Goal: Information Seeking & Learning: Learn about a topic

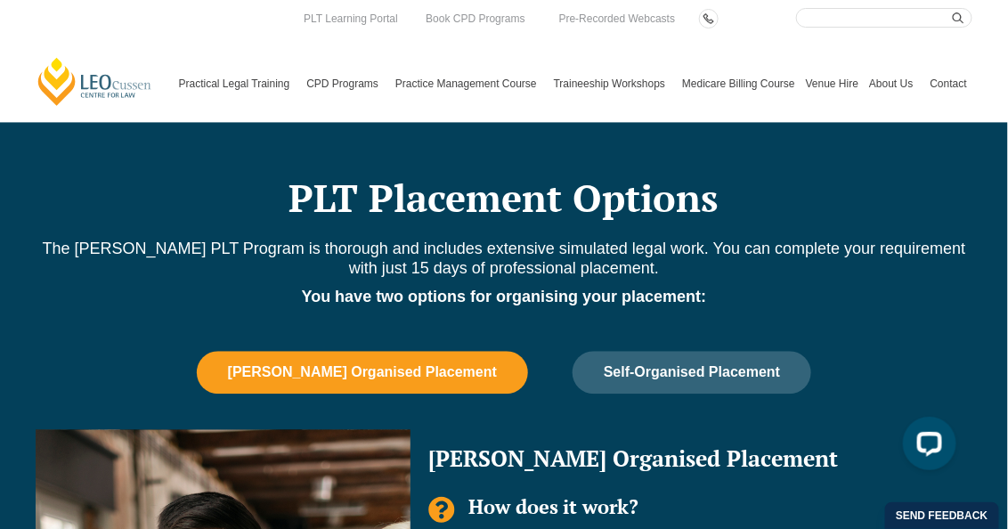
scroll to position [979, 0]
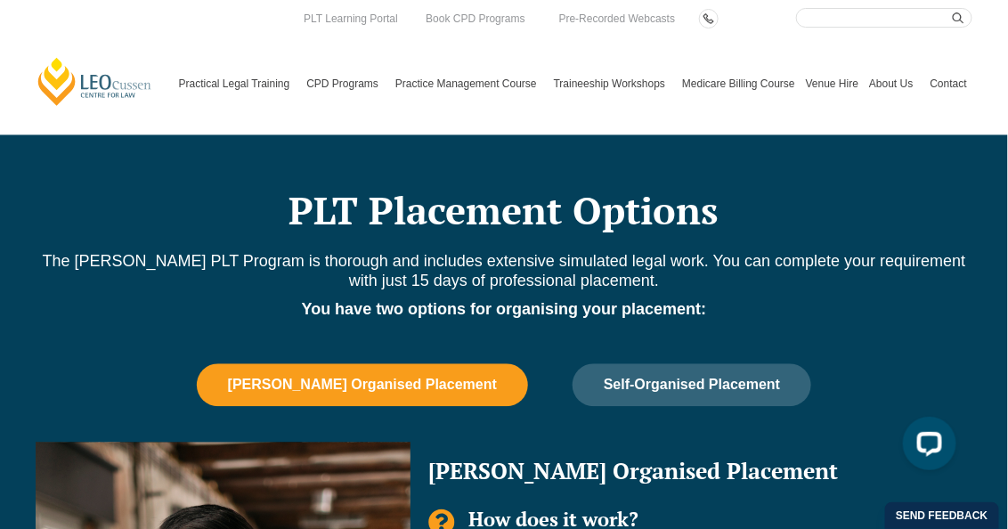
click at [467, 377] on span "Leo Cussen Organised Placement" at bounding box center [362, 385] width 269 height 16
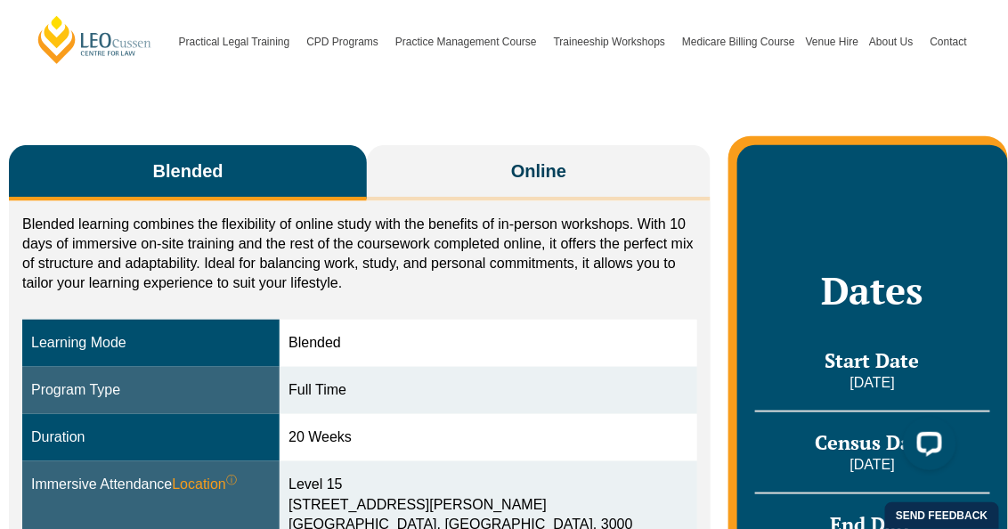
scroll to position [177, 0]
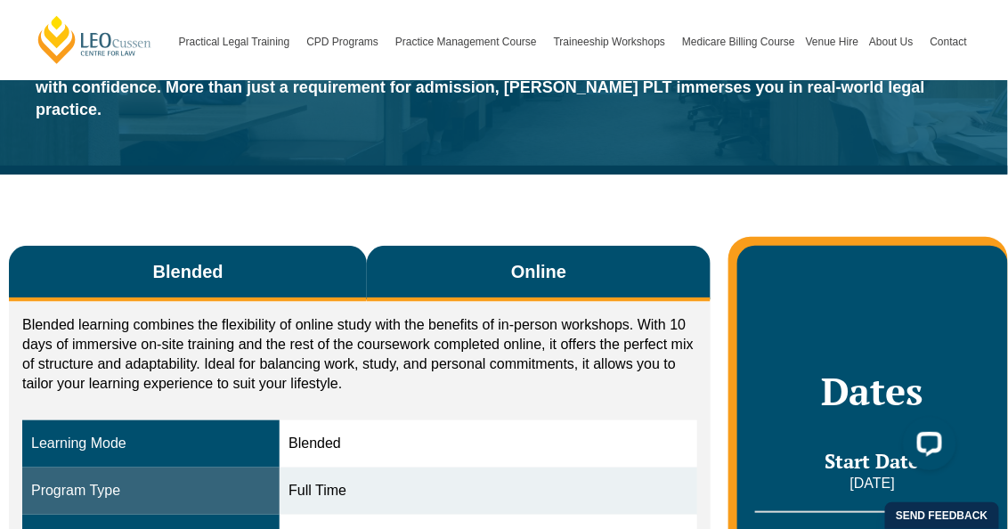
click at [517, 259] on span "Online" at bounding box center [538, 271] width 55 height 25
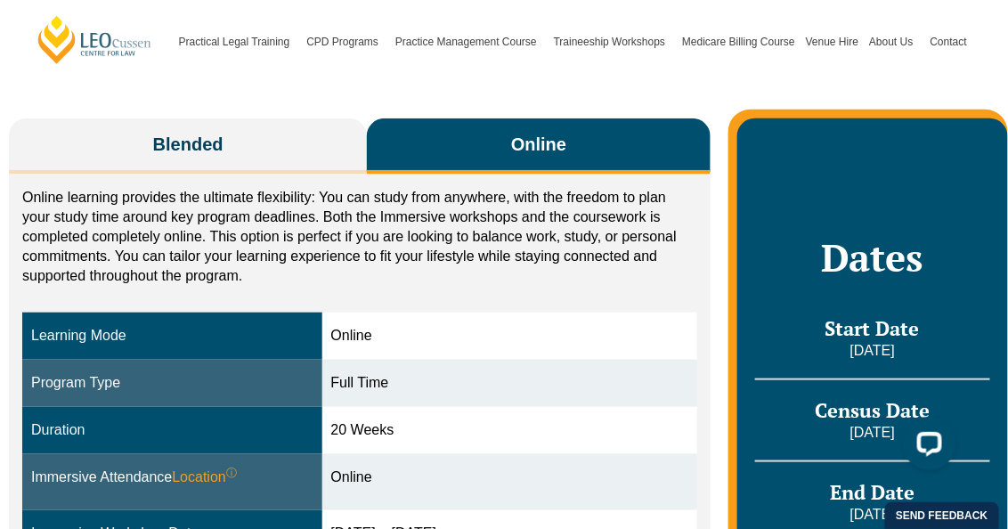
scroll to position [267, 0]
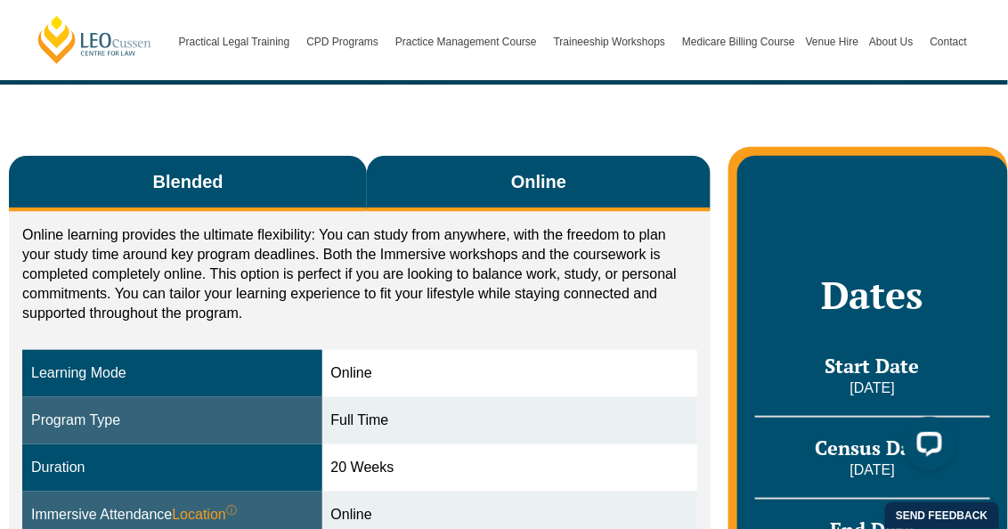
click at [303, 162] on button "Blended" at bounding box center [188, 184] width 358 height 56
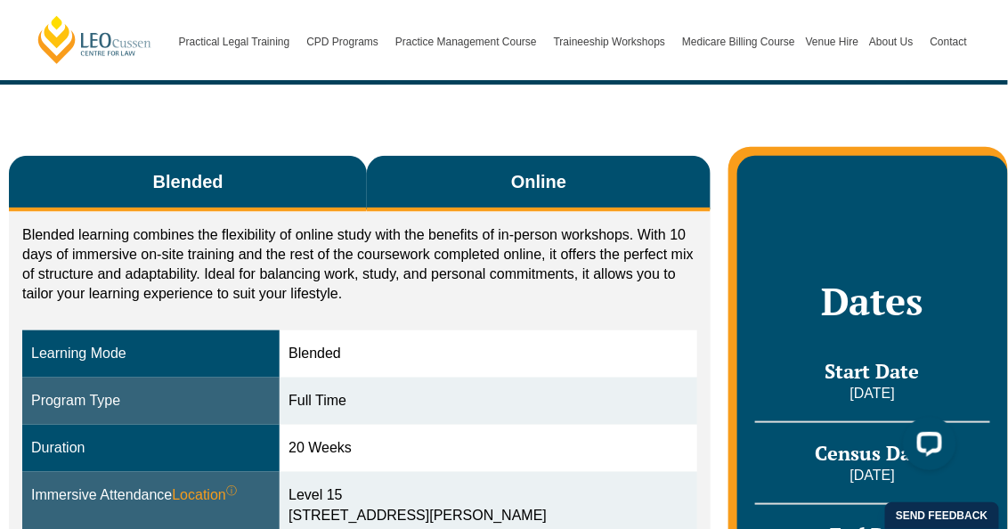
click at [507, 158] on button "Online" at bounding box center [539, 184] width 344 height 56
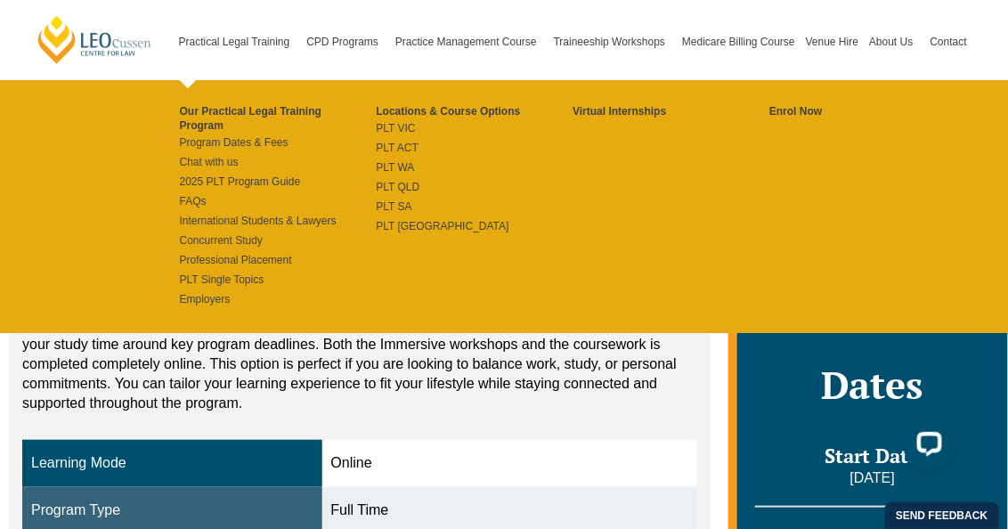
scroll to position [0, 0]
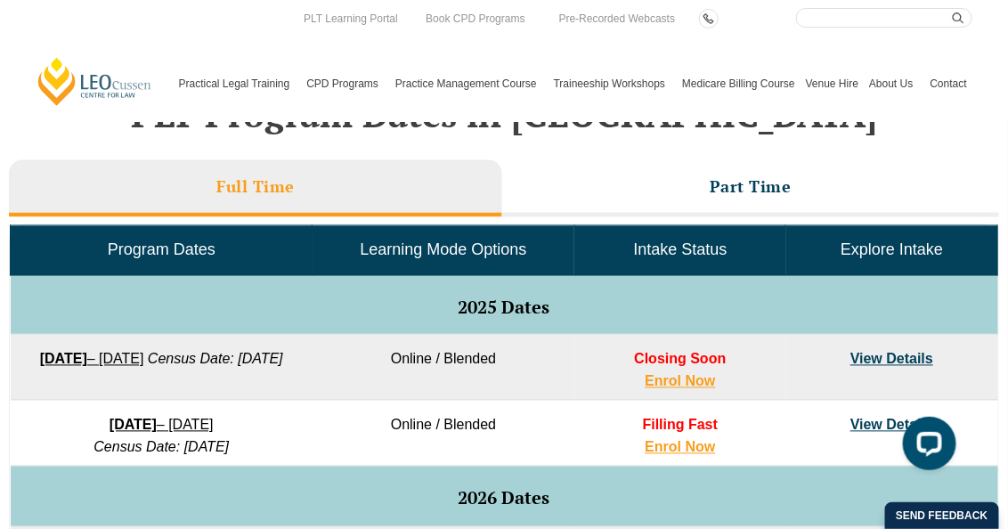
scroll to position [712, 0]
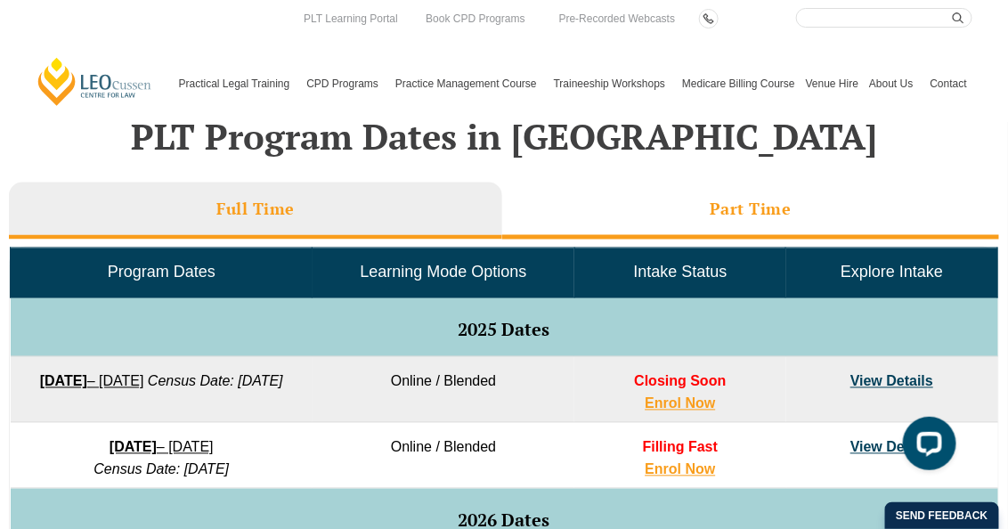
click at [650, 207] on li "Part Time" at bounding box center [750, 211] width 497 height 57
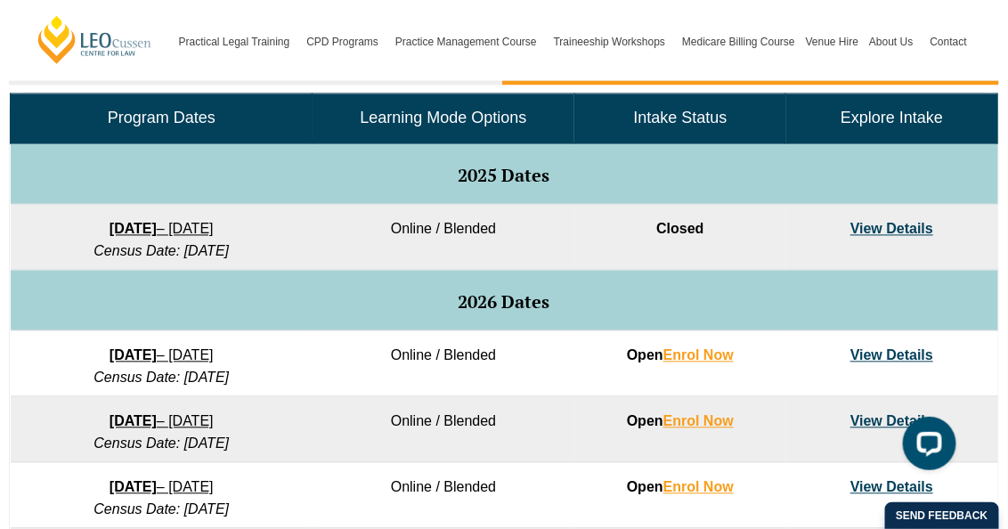
scroll to position [890, 0]
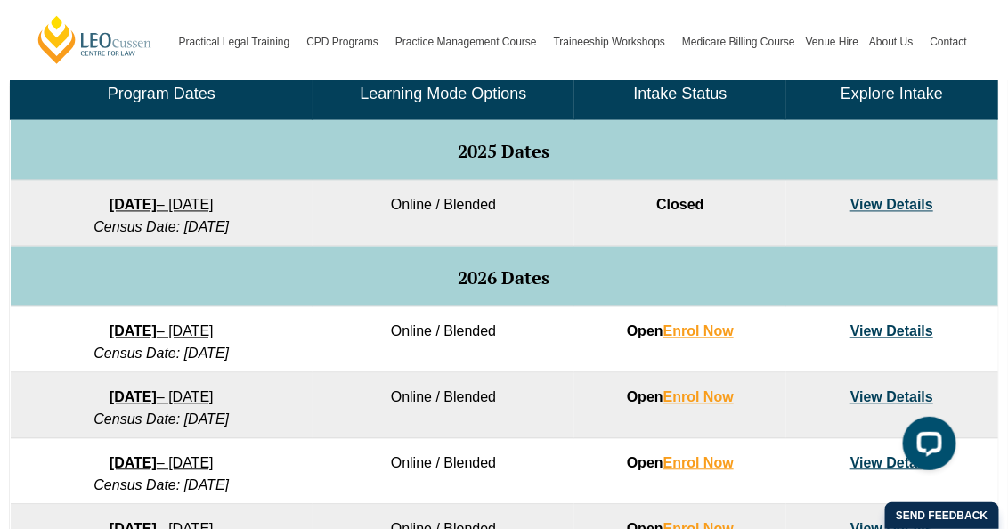
click at [900, 330] on link "View Details" at bounding box center [891, 331] width 83 height 15
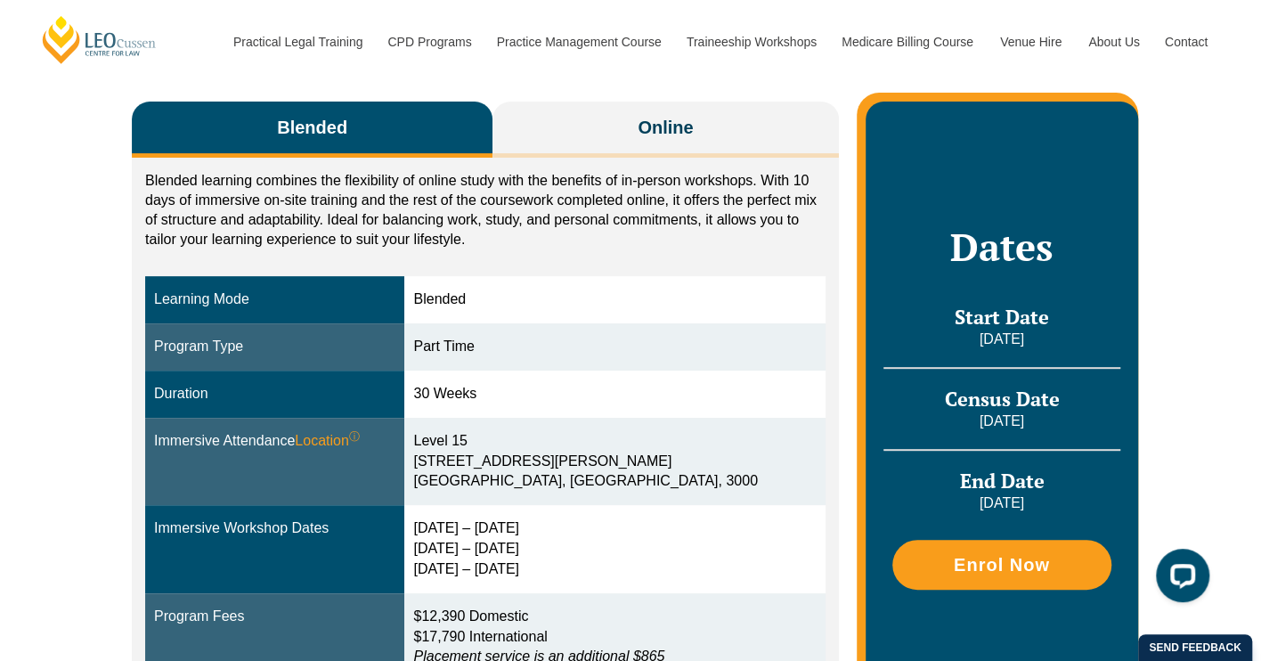
scroll to position [267, 0]
